Goal: Find specific page/section: Find specific page/section

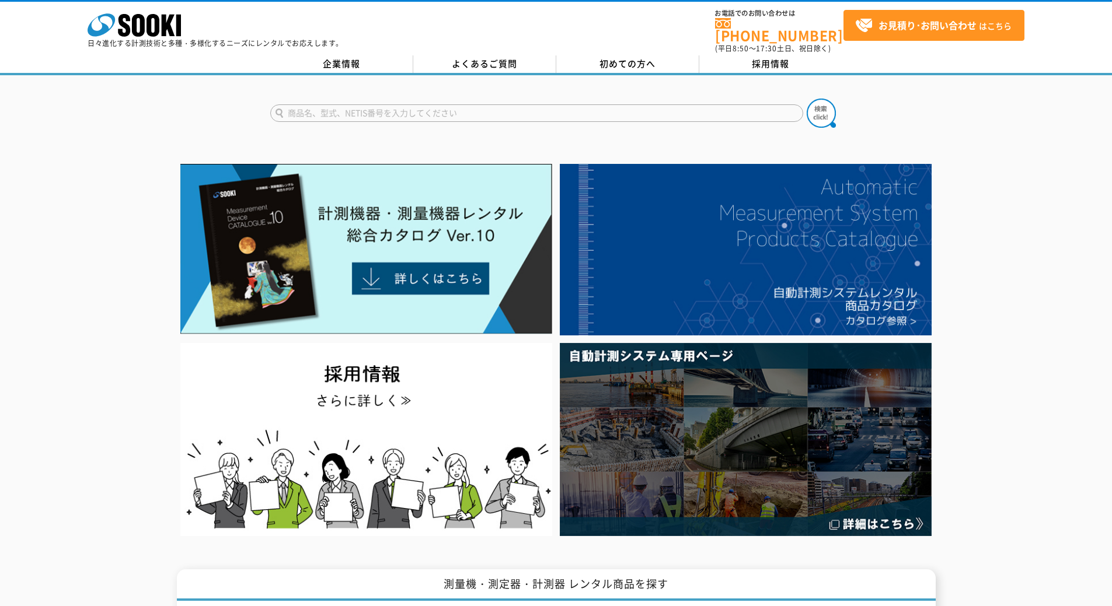
click at [620, 99] on form at bounding box center [556, 115] width 572 height 33
click at [617, 105] on input "text" at bounding box center [536, 113] width 533 height 18
type input "NR"
click at [807, 99] on button at bounding box center [821, 113] width 29 height 29
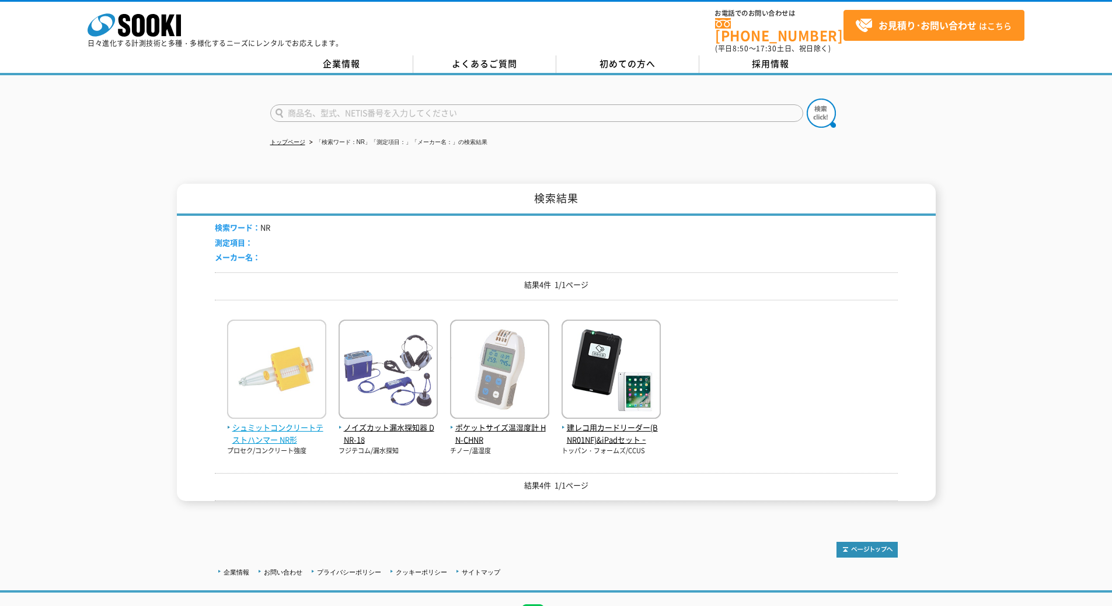
click at [282, 378] on img at bounding box center [276, 371] width 99 height 102
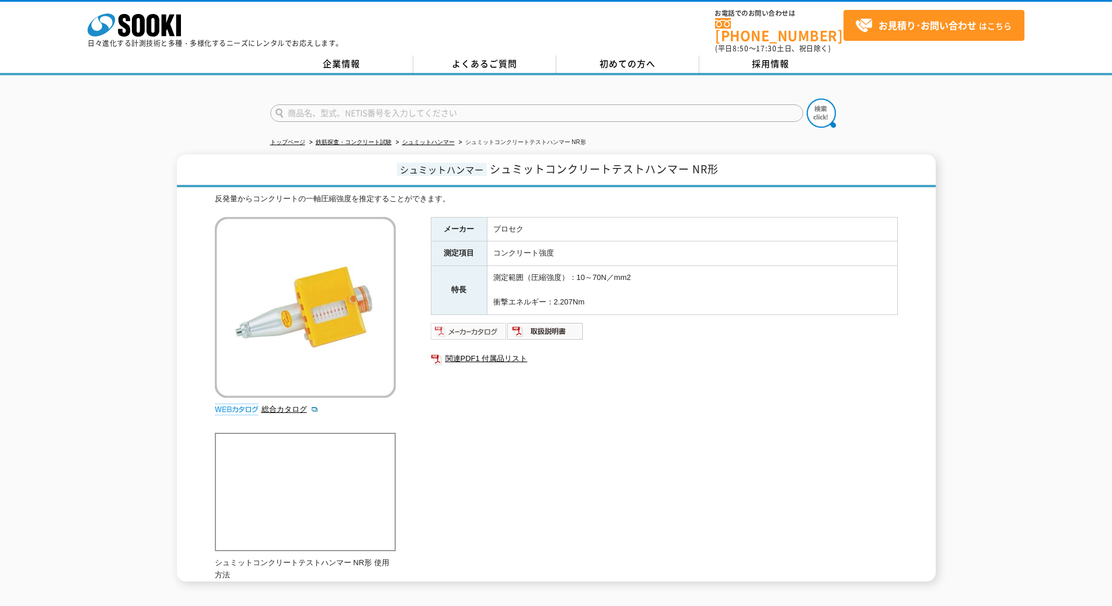
click at [476, 326] on img at bounding box center [469, 331] width 76 height 19
click at [551, 331] on img at bounding box center [545, 331] width 76 height 19
